Goal: Transaction & Acquisition: Purchase product/service

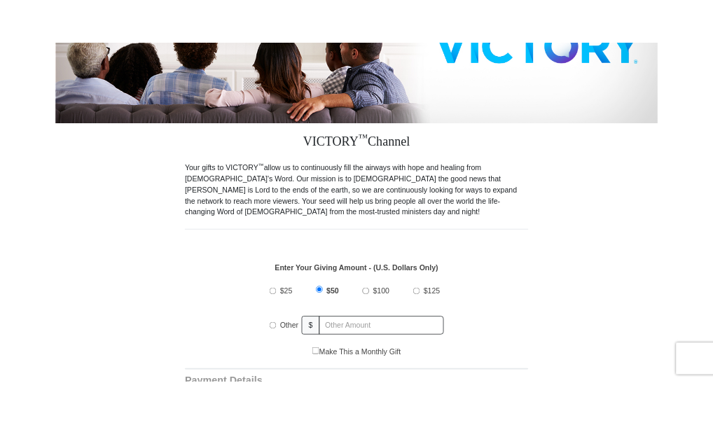
scroll to position [490, 0]
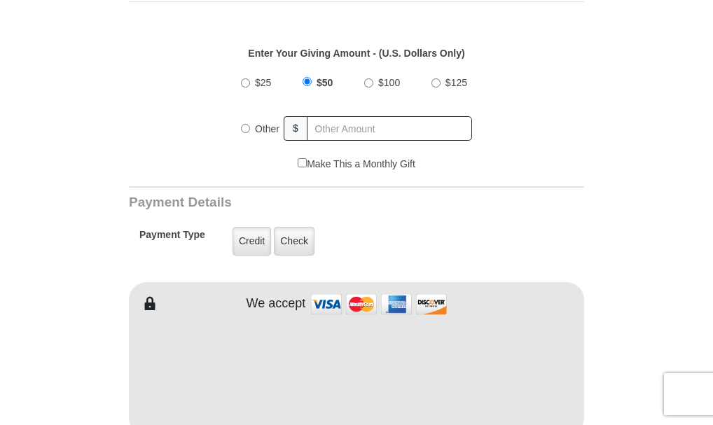
click at [243, 124] on input "Other" at bounding box center [245, 128] width 9 height 9
radio input "true"
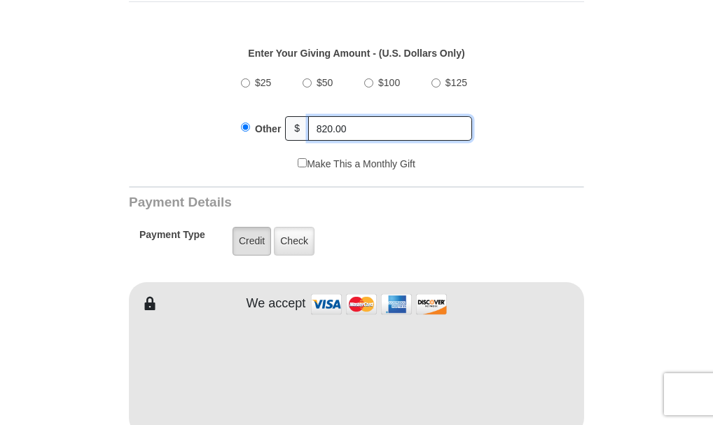
type input "820.00"
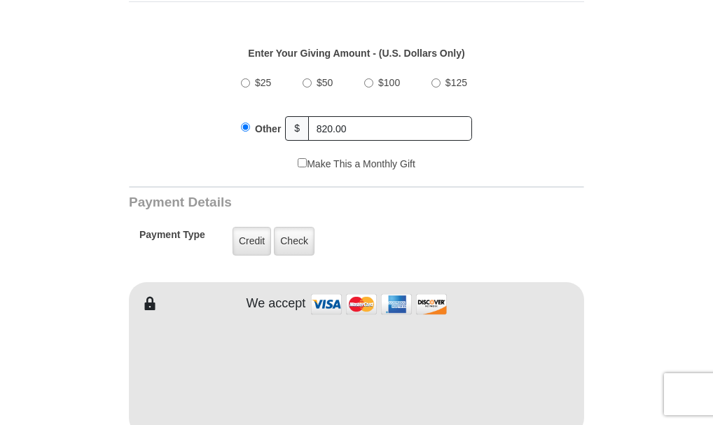
drag, startPoint x: 254, startPoint y: 229, endPoint x: 425, endPoint y: 227, distance: 170.9
click at [254, 230] on label "Credit" at bounding box center [251, 241] width 39 height 29
click at [0, 0] on input "Credit" at bounding box center [0, 0] width 0 height 0
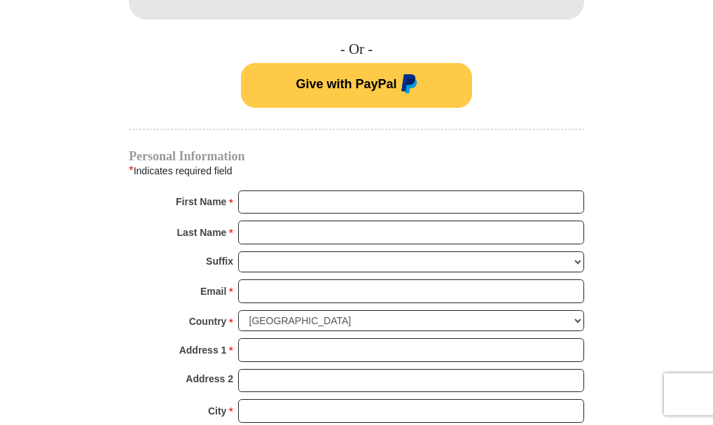
scroll to position [910, 0]
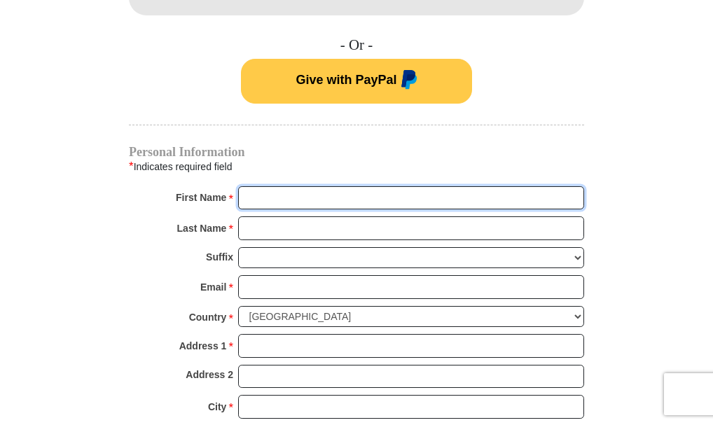
click at [248, 186] on input "First Name *" at bounding box center [411, 198] width 346 height 24
type input "[PERSON_NAME]"
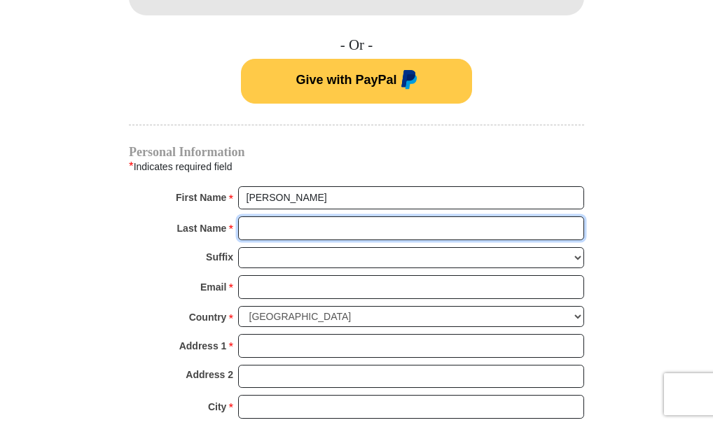
type input "Venkatachar"
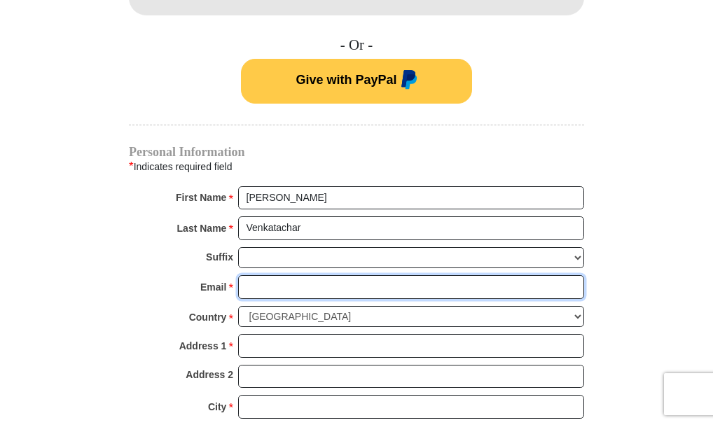
type input "[EMAIL_ADDRESS][DOMAIN_NAME]"
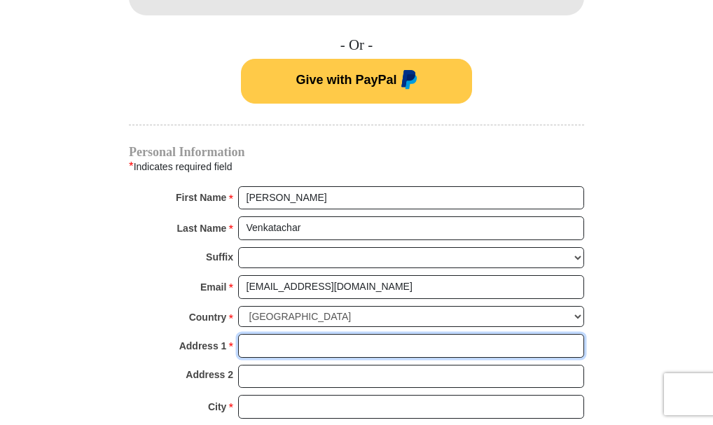
type input "[STREET_ADDRESS]"
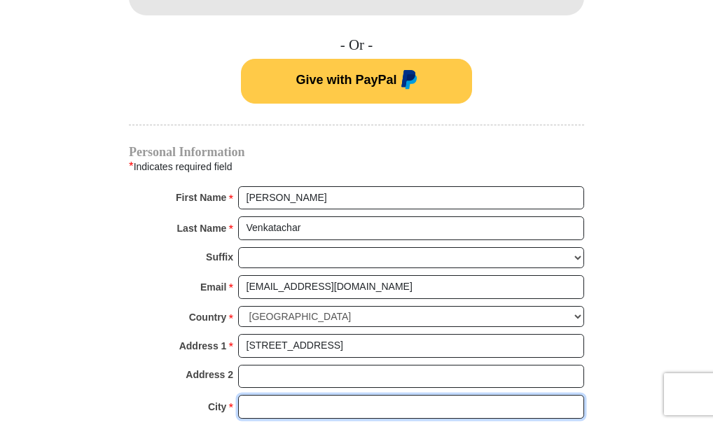
type input "Columbus"
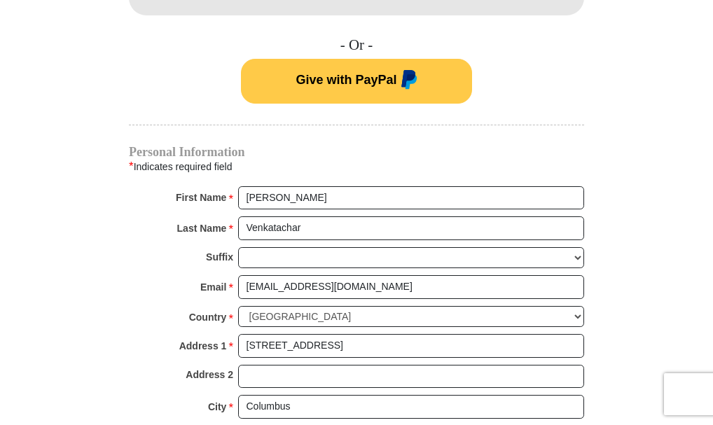
type input "43221"
type input "6145586105"
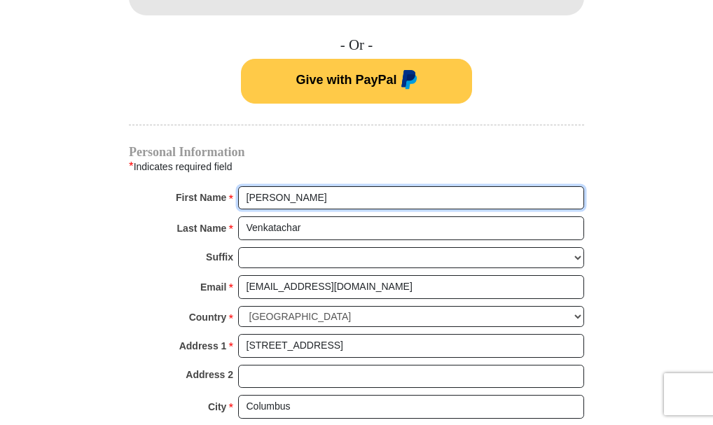
click at [284, 186] on input "[PERSON_NAME]" at bounding box center [411, 198] width 346 height 24
type input "[PERSON_NAME]"
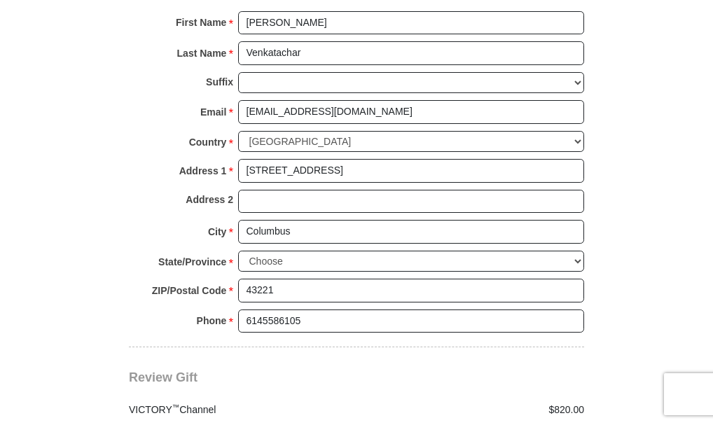
scroll to position [1120, 0]
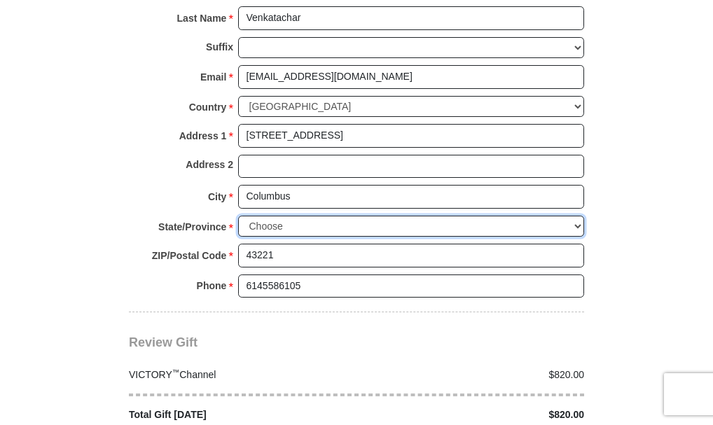
click at [580, 216] on select "Choose [US_STATE] [US_STATE] [US_STATE] [US_STATE] [US_STATE] Armed Forces Amer…" at bounding box center [411, 227] width 346 height 22
select select "OH"
click at [238, 216] on select "Choose [US_STATE] [US_STATE] [US_STATE] [US_STATE] [US_STATE] Armed Forces Amer…" at bounding box center [411, 227] width 346 height 22
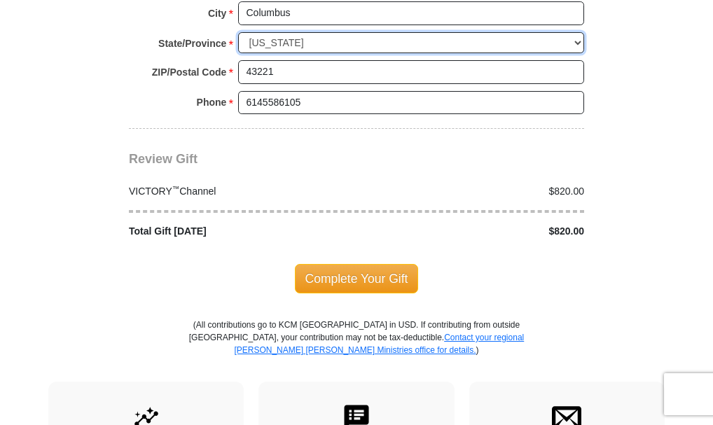
scroll to position [1331, 0]
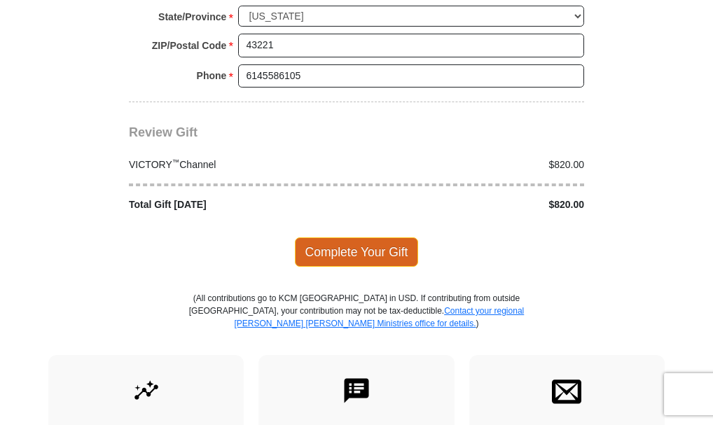
click at [339, 237] on span "Complete Your Gift" at bounding box center [357, 251] width 124 height 29
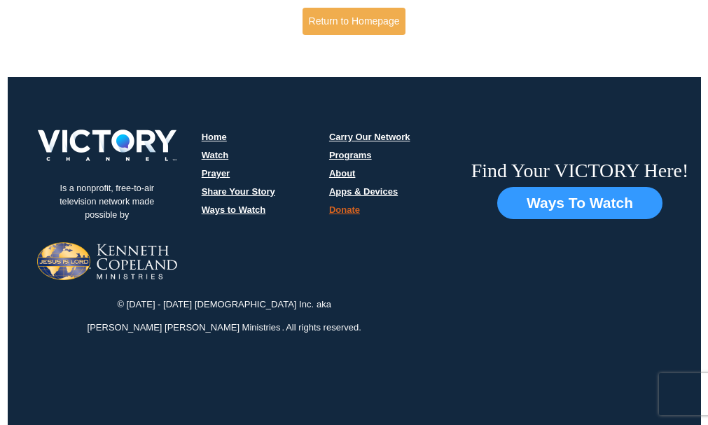
scroll to position [114, 0]
